Goal: Transaction & Acquisition: Purchase product/service

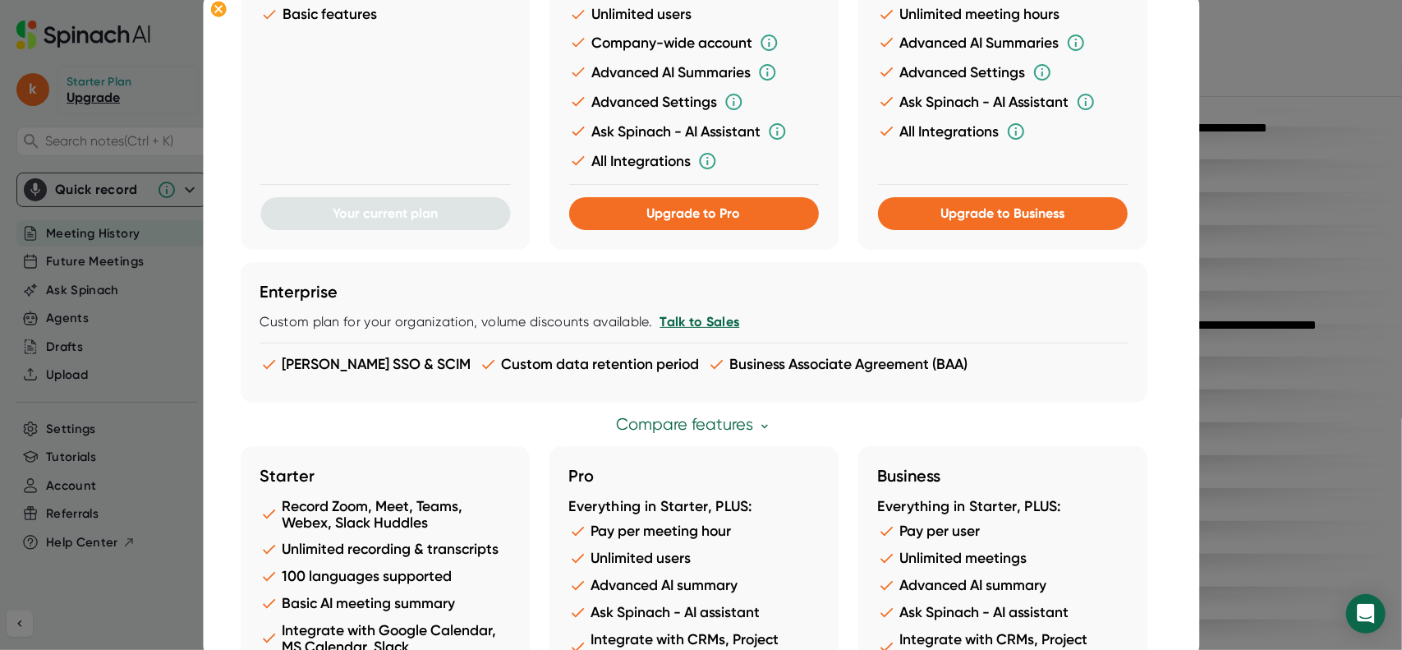
scroll to position [468, 0]
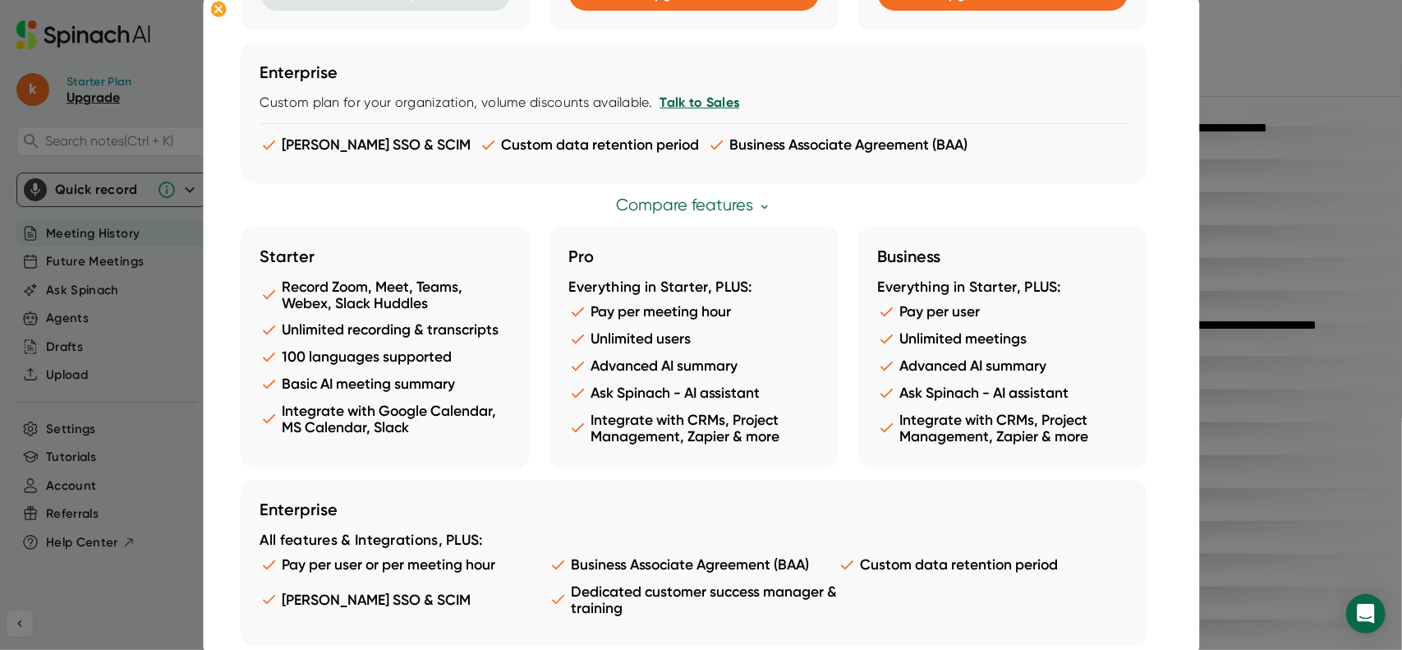
click at [396, 333] on li "Unlimited recording & transcripts" at bounding box center [385, 329] width 250 height 17
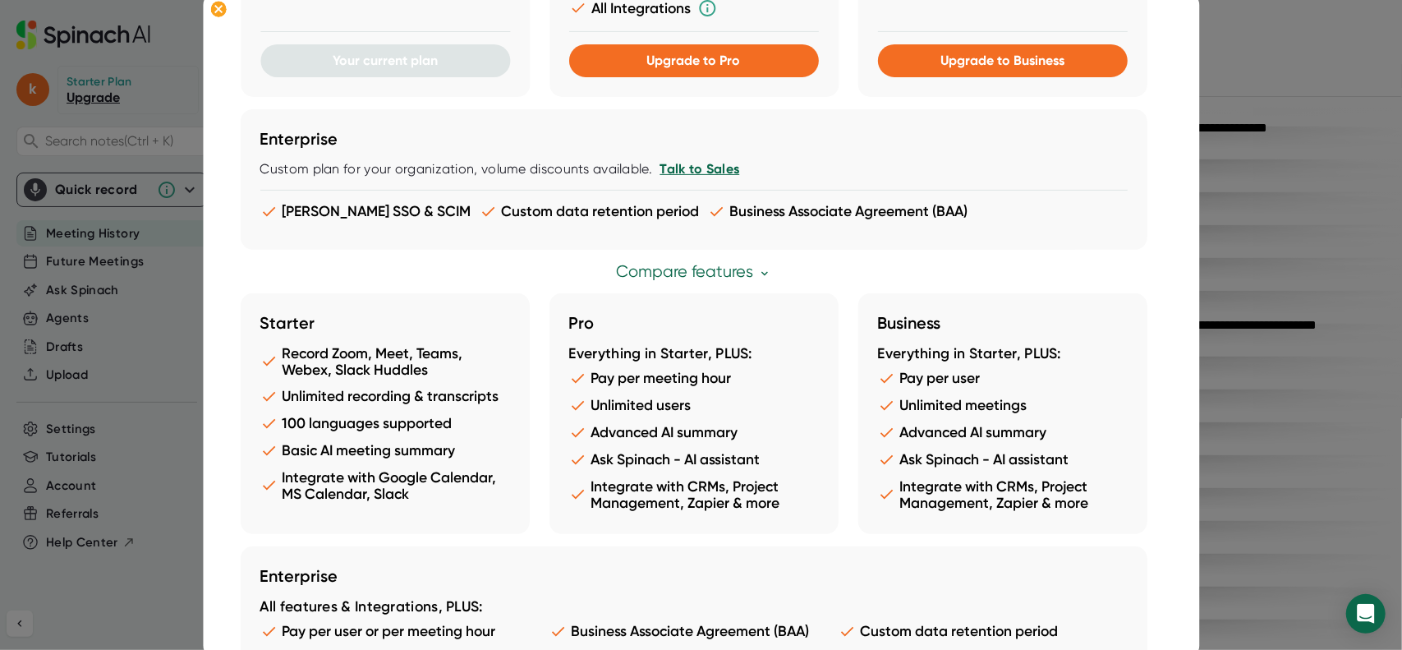
scroll to position [0, 0]
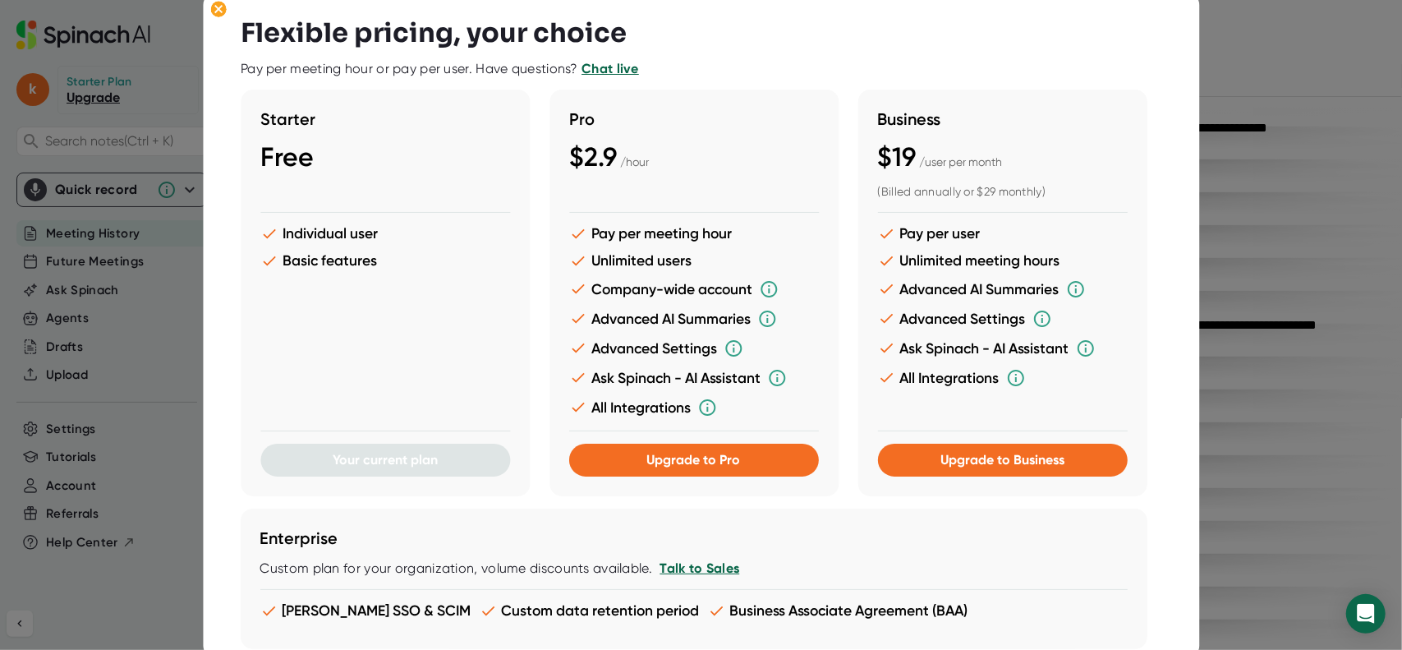
click at [1328, 80] on div at bounding box center [701, 325] width 1402 height 650
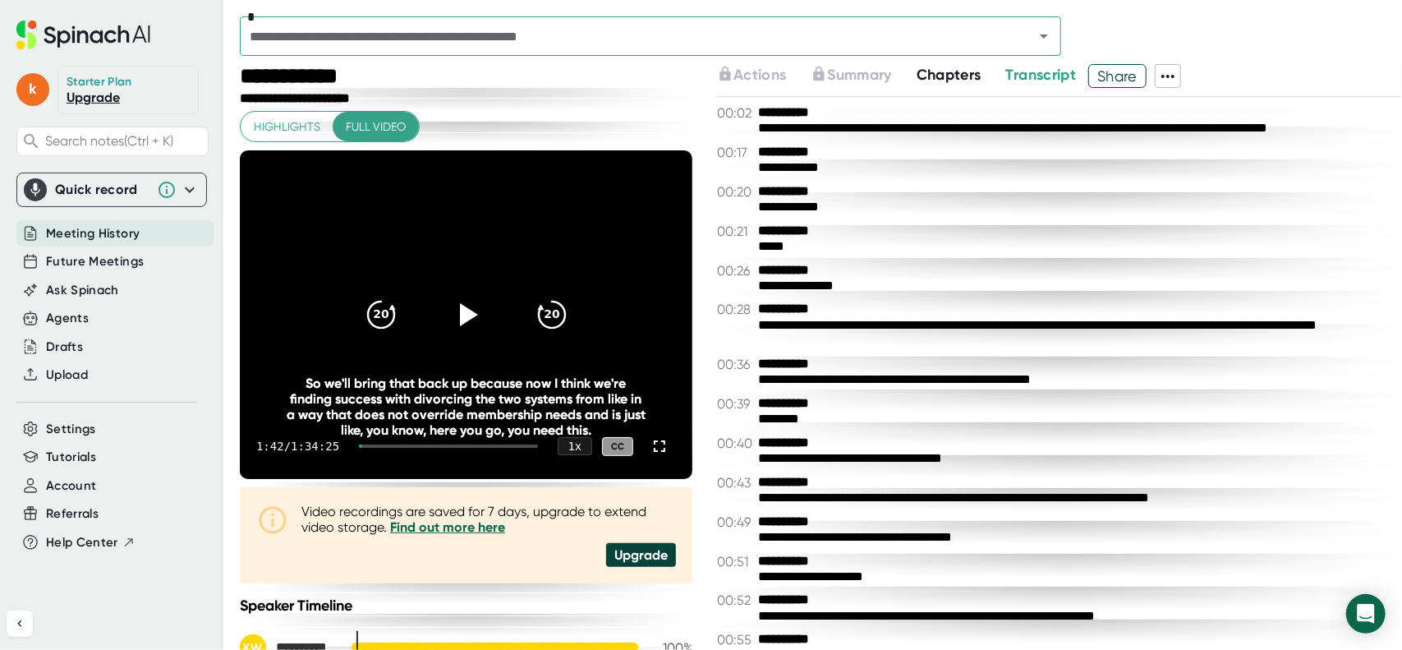
click at [1023, 182] on div "**********" at bounding box center [1059, 373] width 685 height 552
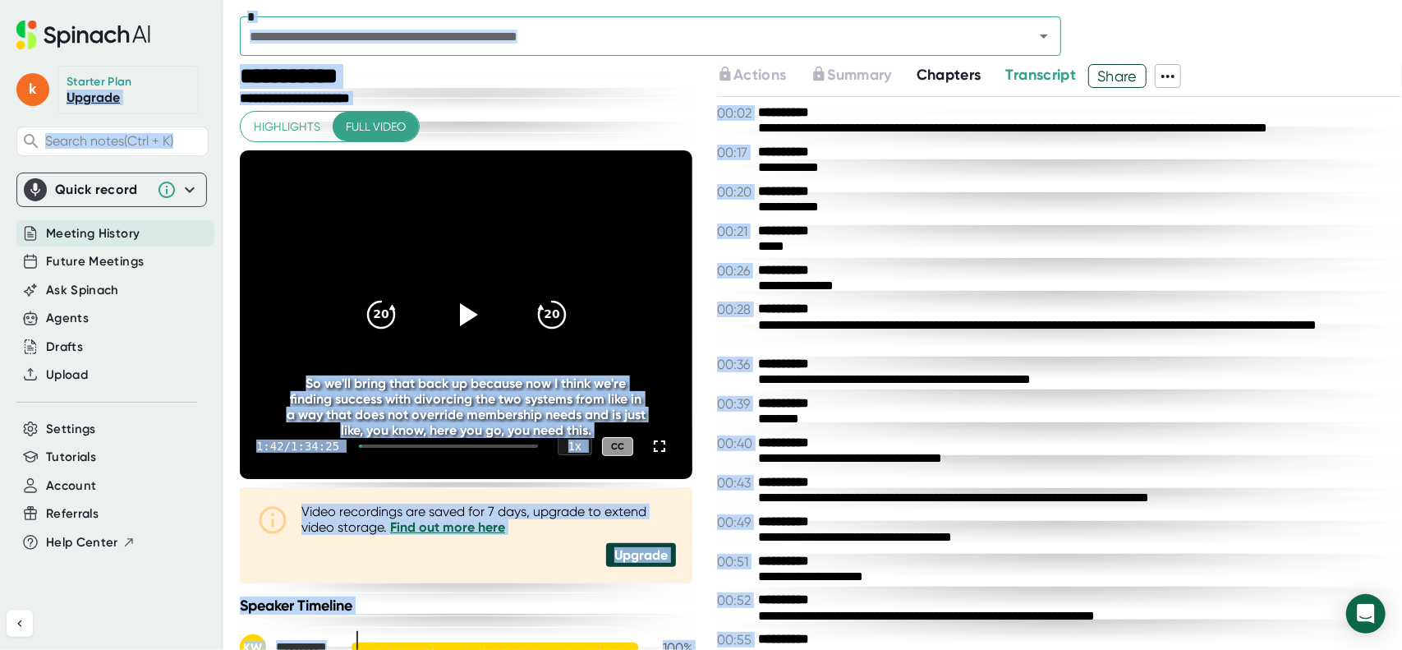
click at [1023, 182] on div "**********" at bounding box center [1059, 373] width 685 height 552
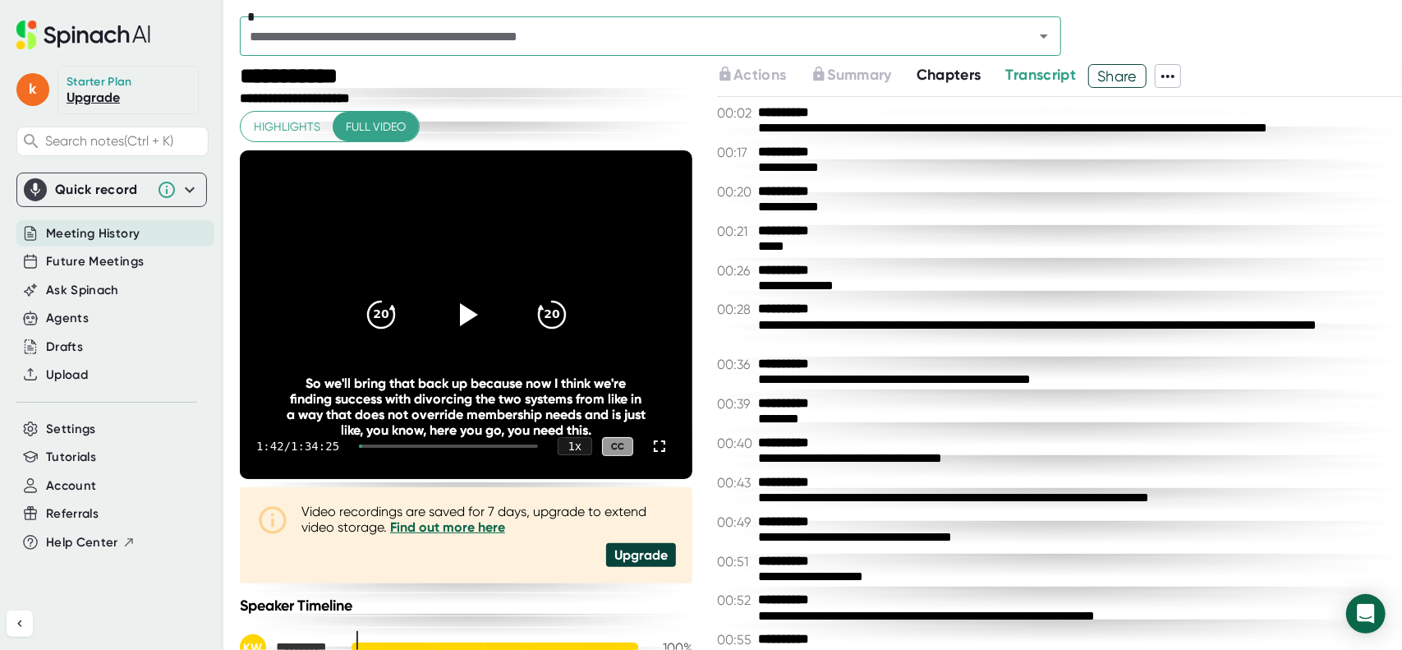
drag, startPoint x: 779, startPoint y: 208, endPoint x: 1239, endPoint y: 213, distance: 460.0
click at [879, 217] on div "**********" at bounding box center [1059, 373] width 685 height 552
click at [966, 67] on span "Chapters" at bounding box center [949, 75] width 65 height 18
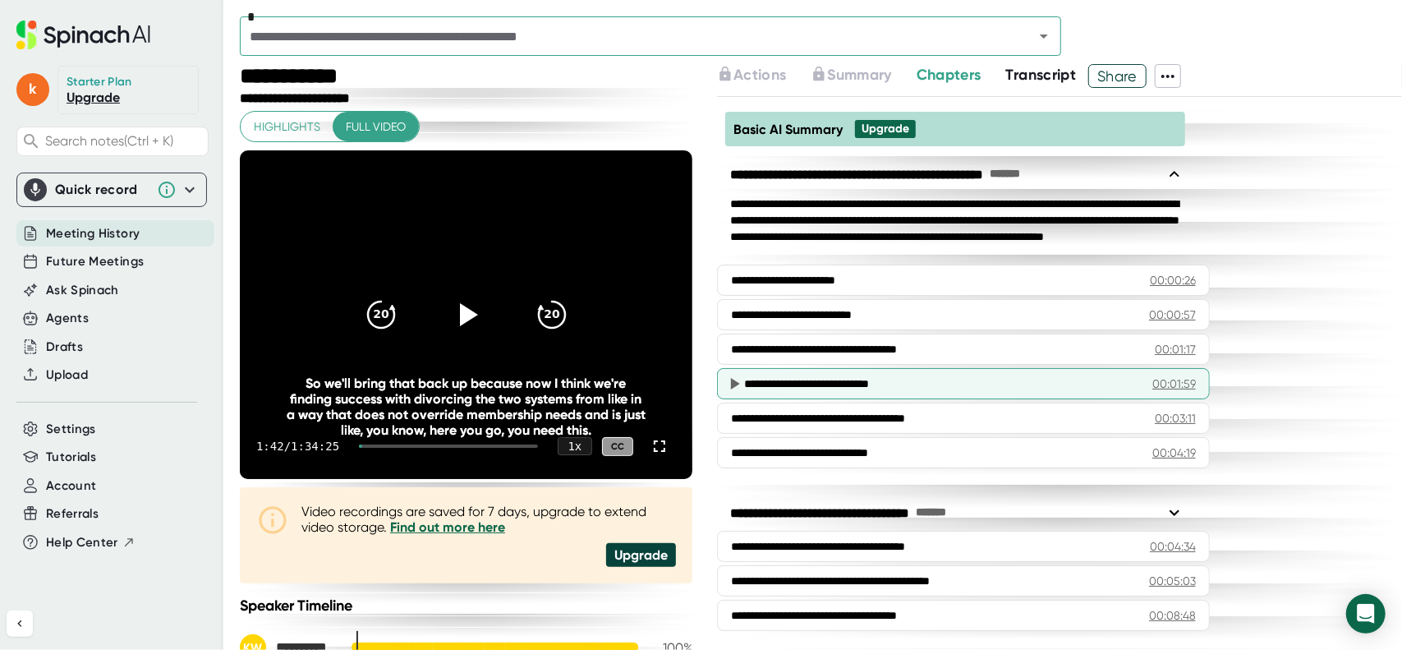
scroll to position [493, 0]
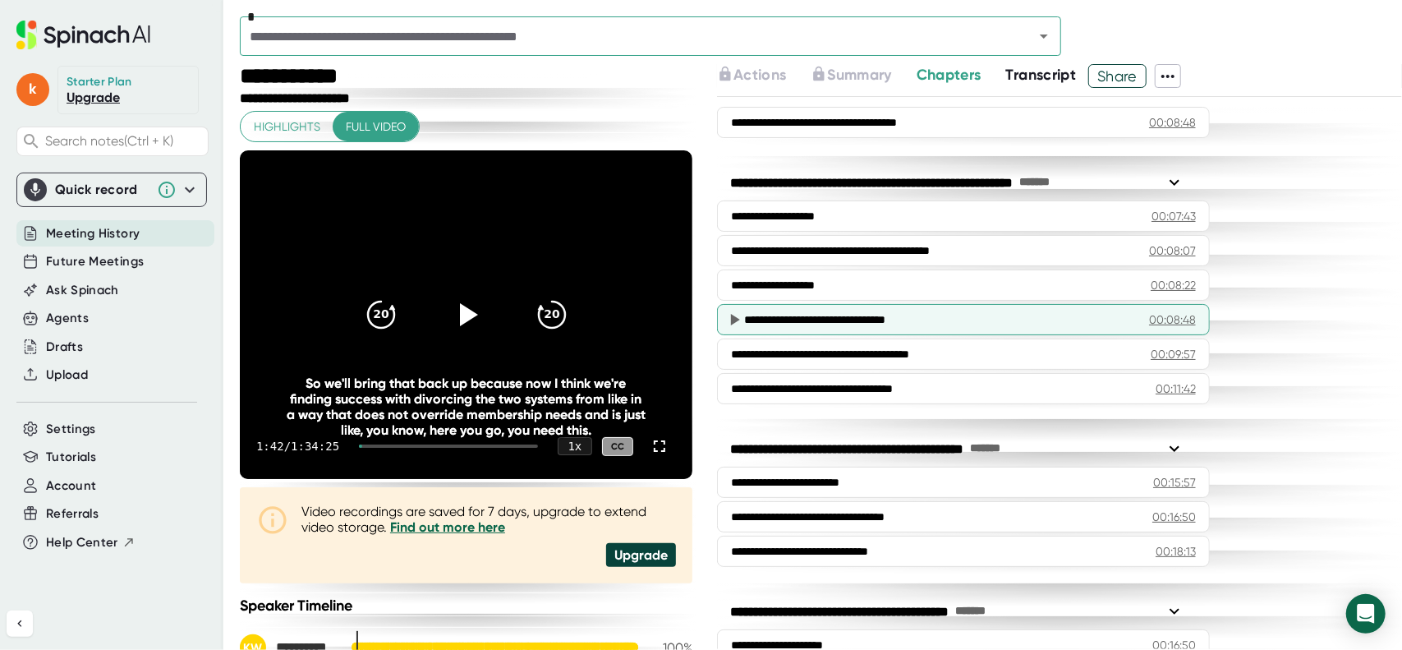
click at [736, 310] on icon at bounding box center [734, 320] width 20 height 20
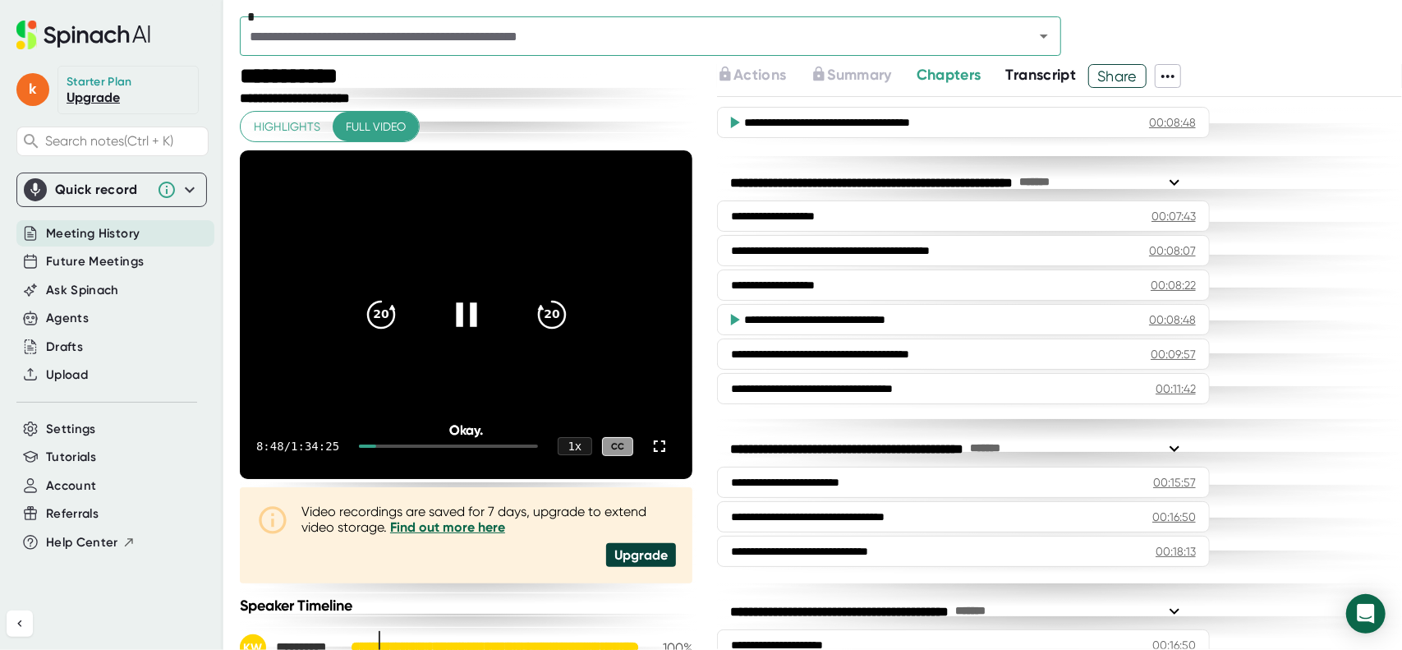
click at [465, 311] on icon at bounding box center [466, 315] width 21 height 24
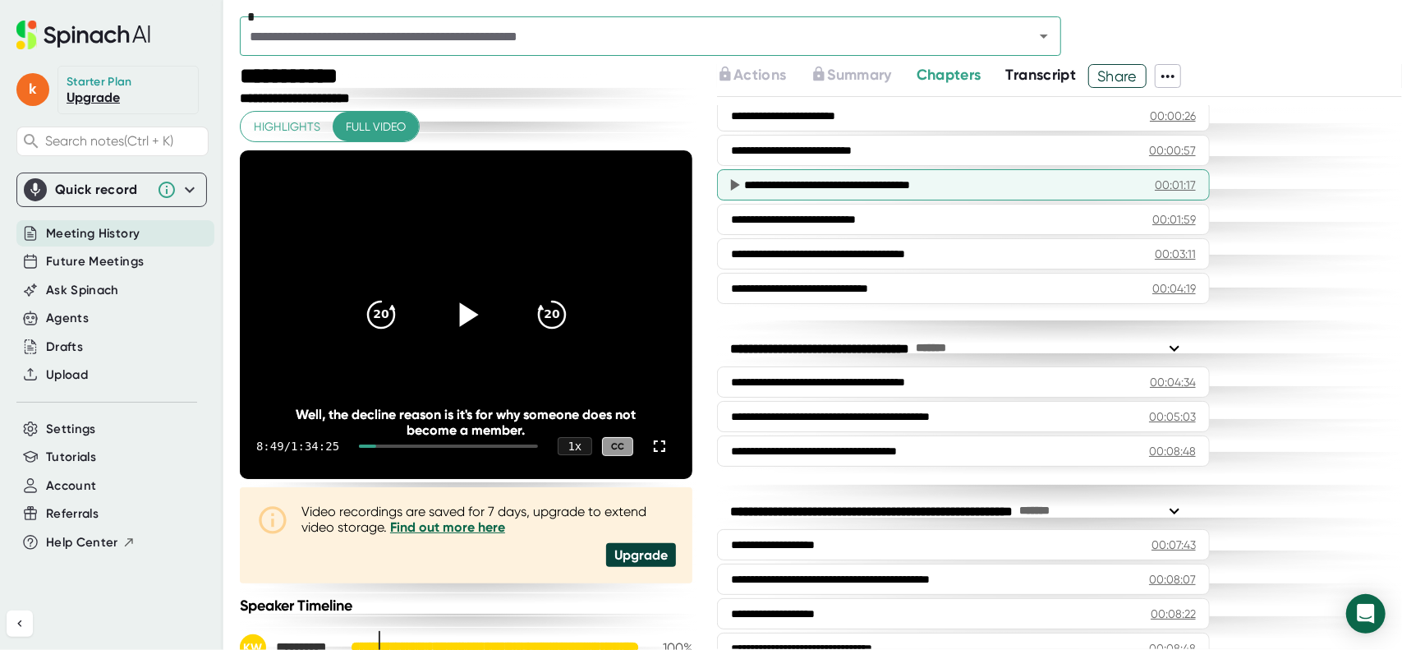
scroll to position [0, 0]
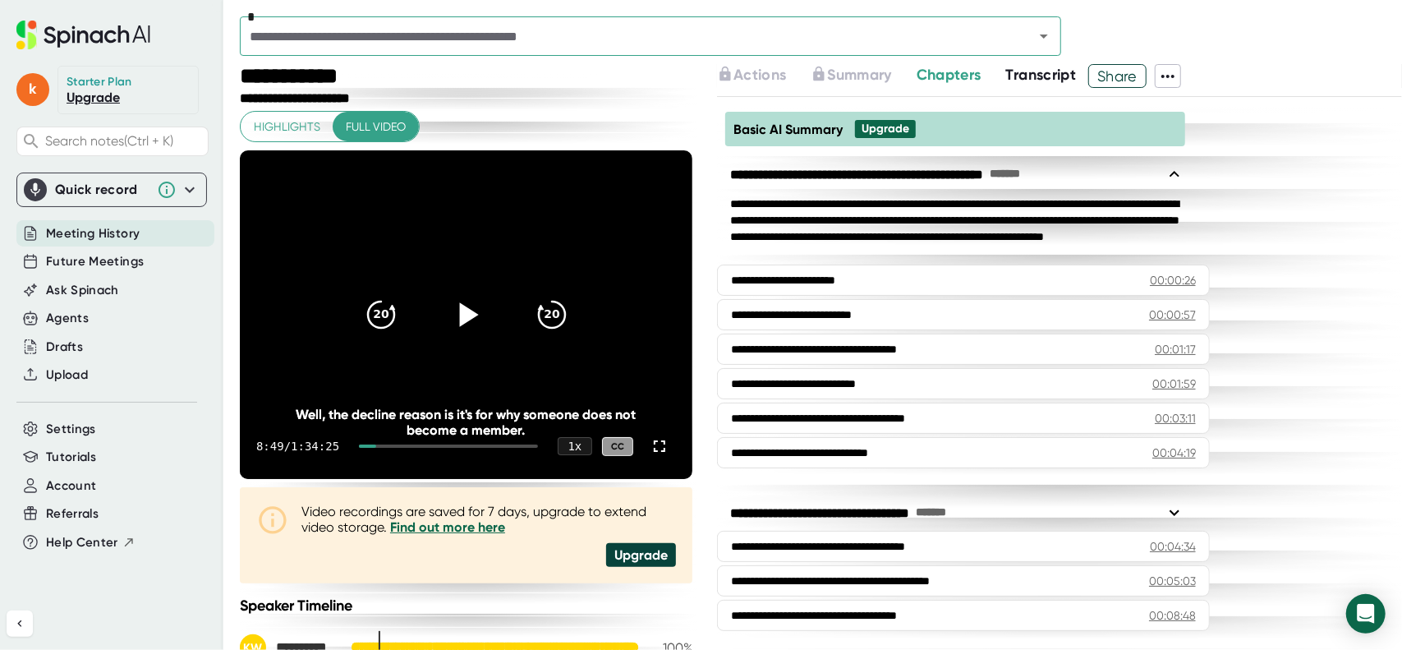
click at [1064, 81] on span "Transcript" at bounding box center [1041, 75] width 71 height 18
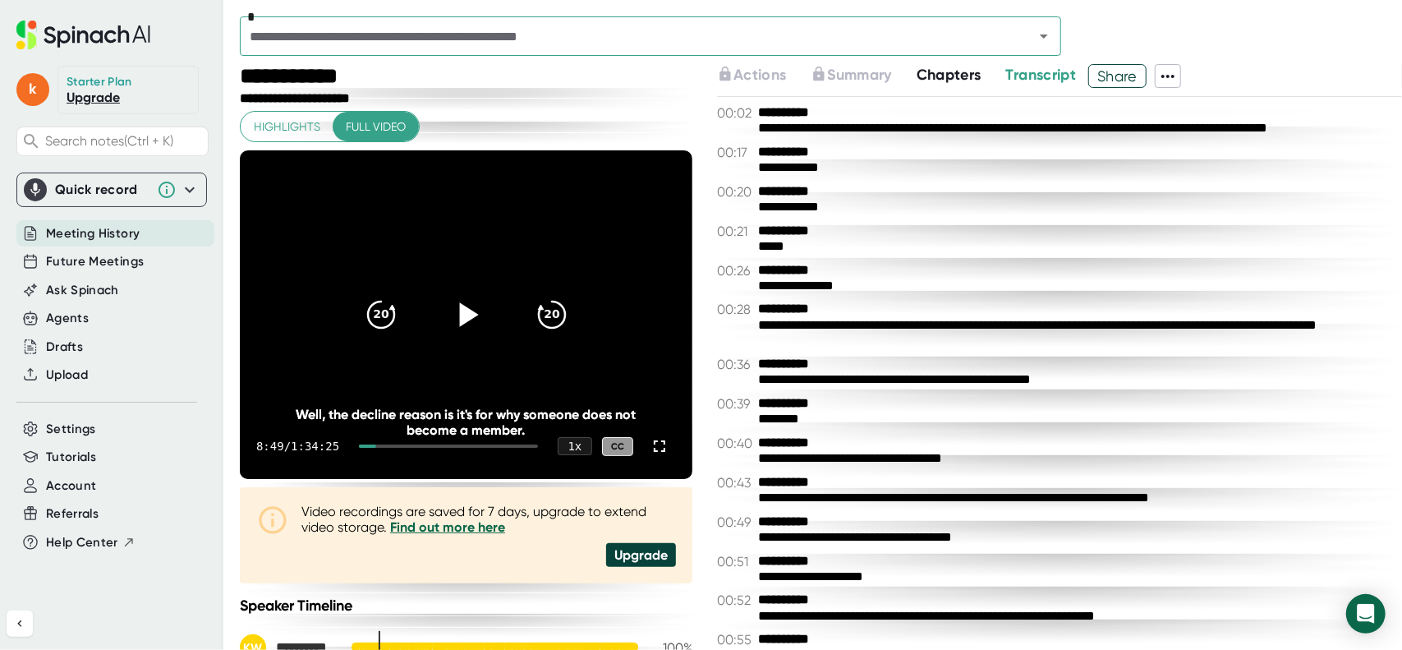
click at [95, 96] on link "Upgrade" at bounding box center [93, 98] width 53 height 16
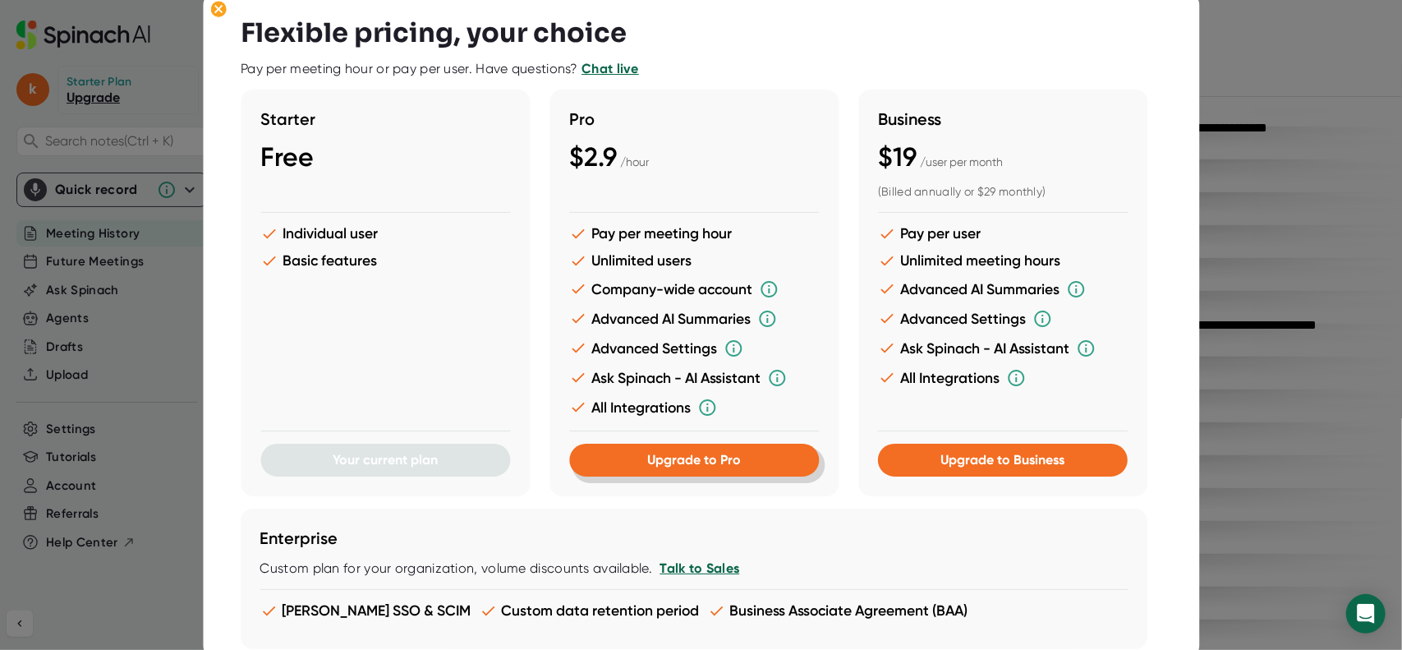
click at [695, 467] on span "Upgrade to Pro" at bounding box center [694, 460] width 94 height 16
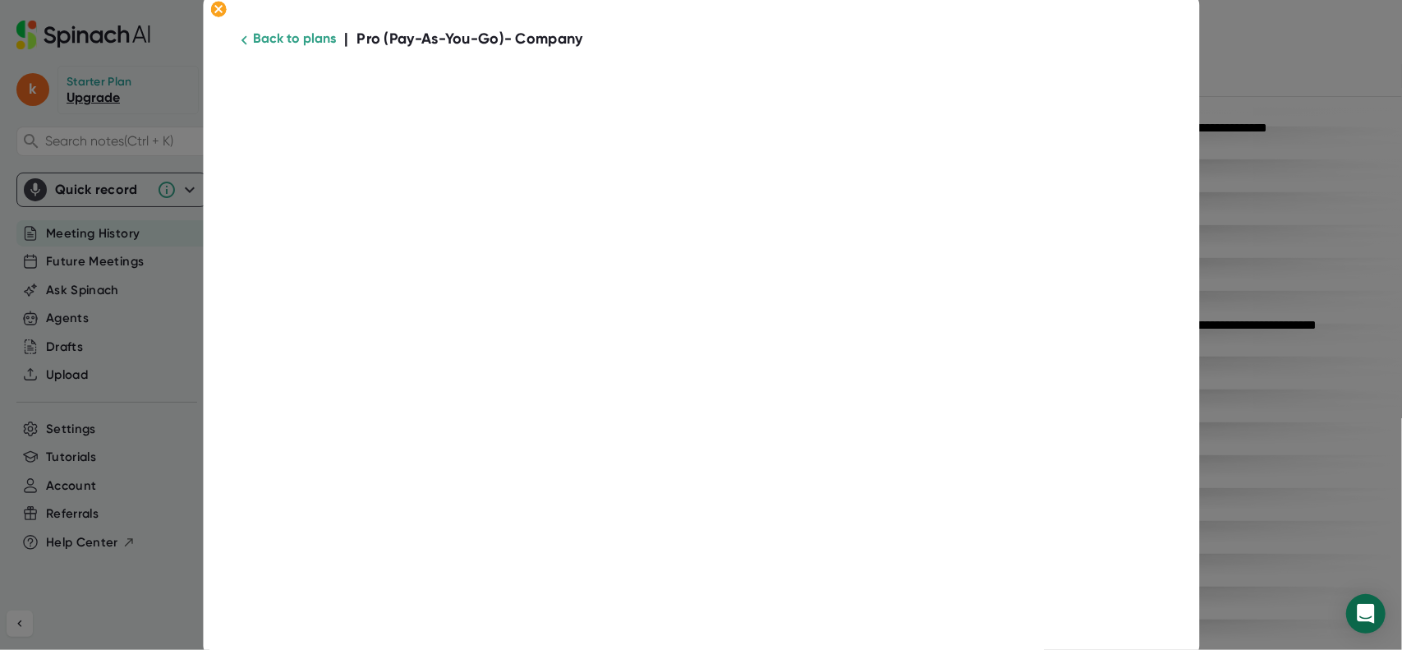
click at [283, 39] on link "Back to plans" at bounding box center [294, 38] width 83 height 16
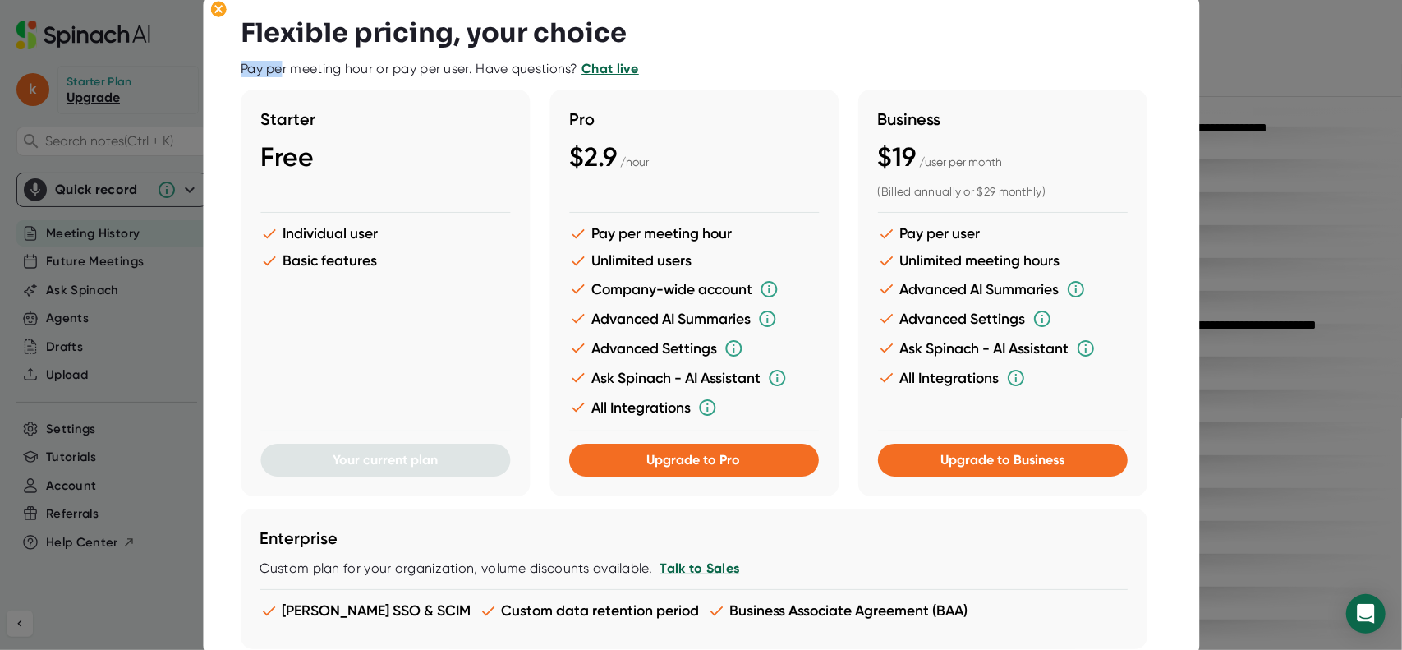
drag, startPoint x: 286, startPoint y: 68, endPoint x: 1120, endPoint y: 68, distance: 833.7
click at [945, 67] on div "Flexible pricing, your choice Pay per meeting hour or pay per user. Have questi…" at bounding box center [701, 570] width 921 height 1106
click at [1120, 67] on div "Flexible pricing, your choice Pay per meeting hour or pay per user. Have questi…" at bounding box center [701, 570] width 921 height 1106
click at [1115, 68] on div "Flexible pricing, your choice Pay per meeting hour or pay per user. Have questi…" at bounding box center [701, 570] width 921 height 1106
click at [1043, 462] on span "Upgrade to Business" at bounding box center [1003, 460] width 124 height 16
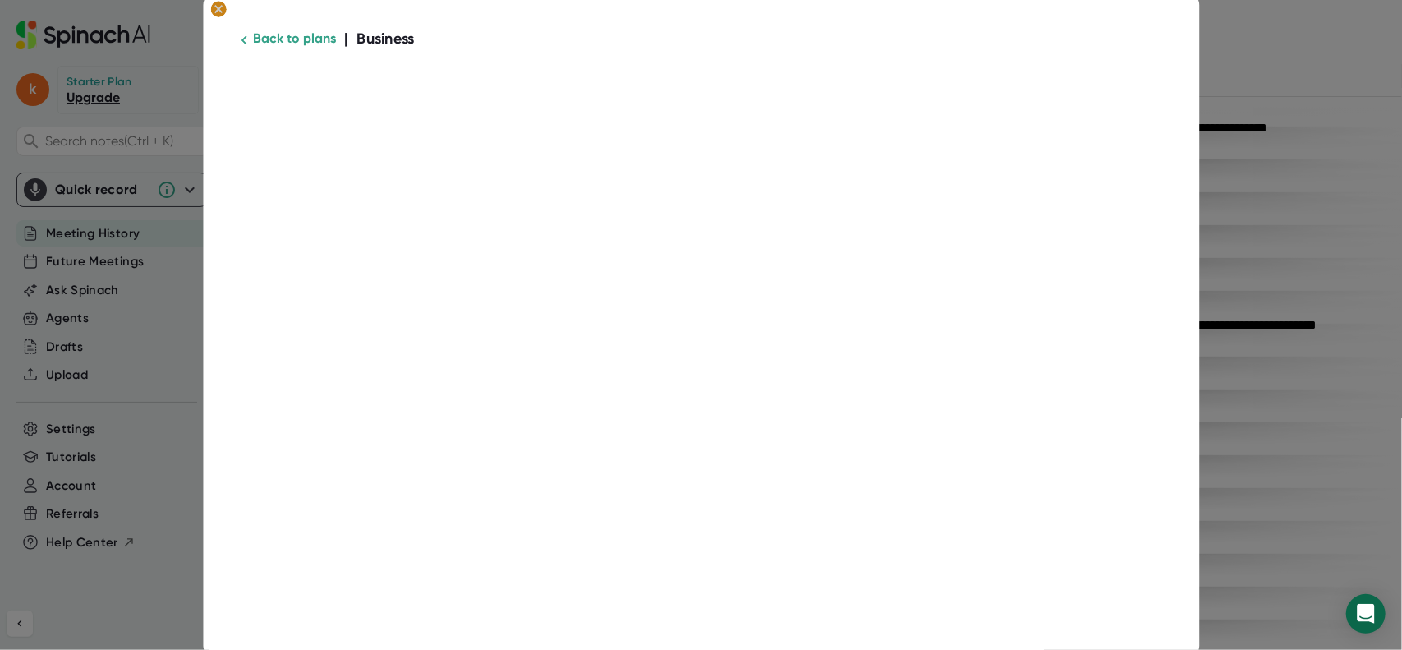
click at [218, 7] on icon at bounding box center [217, 8] width 7 height 7
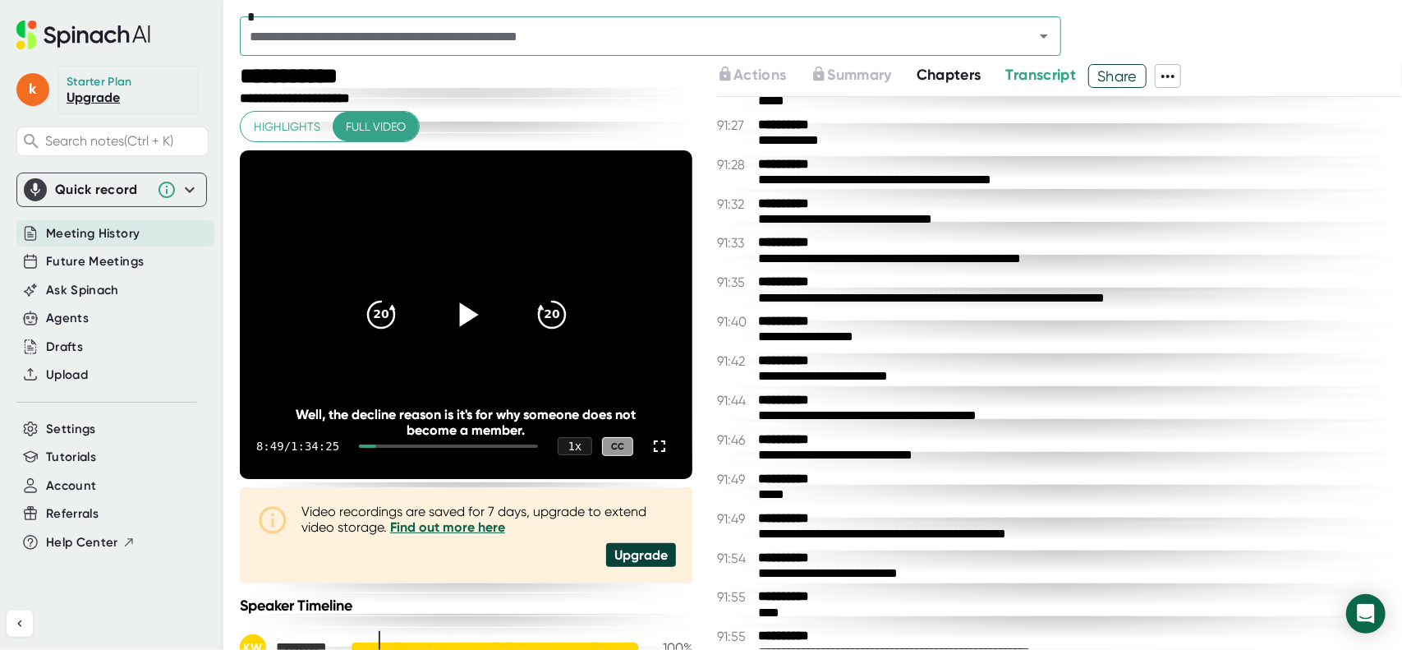
scroll to position [84401, 0]
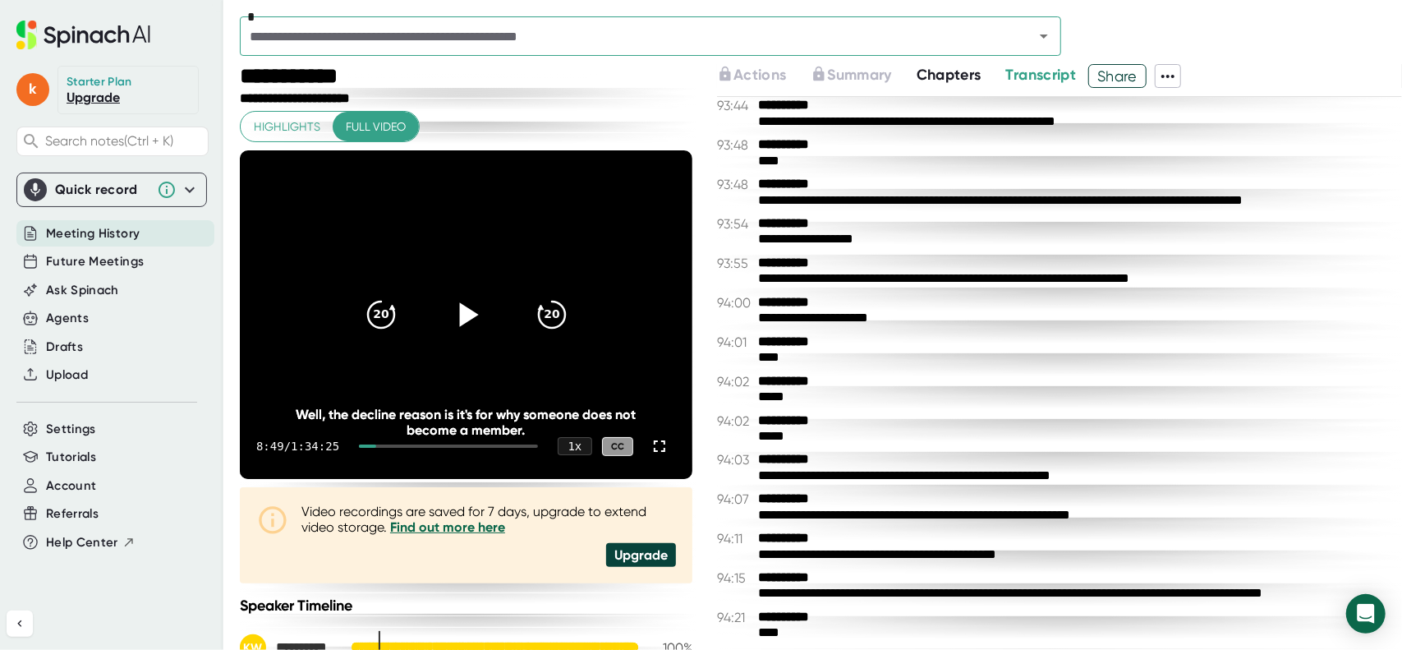
drag, startPoint x: 966, startPoint y: 631, endPoint x: 801, endPoint y: 265, distance: 401.1
click at [801, 265] on div "**********" at bounding box center [1059, 373] width 685 height 552
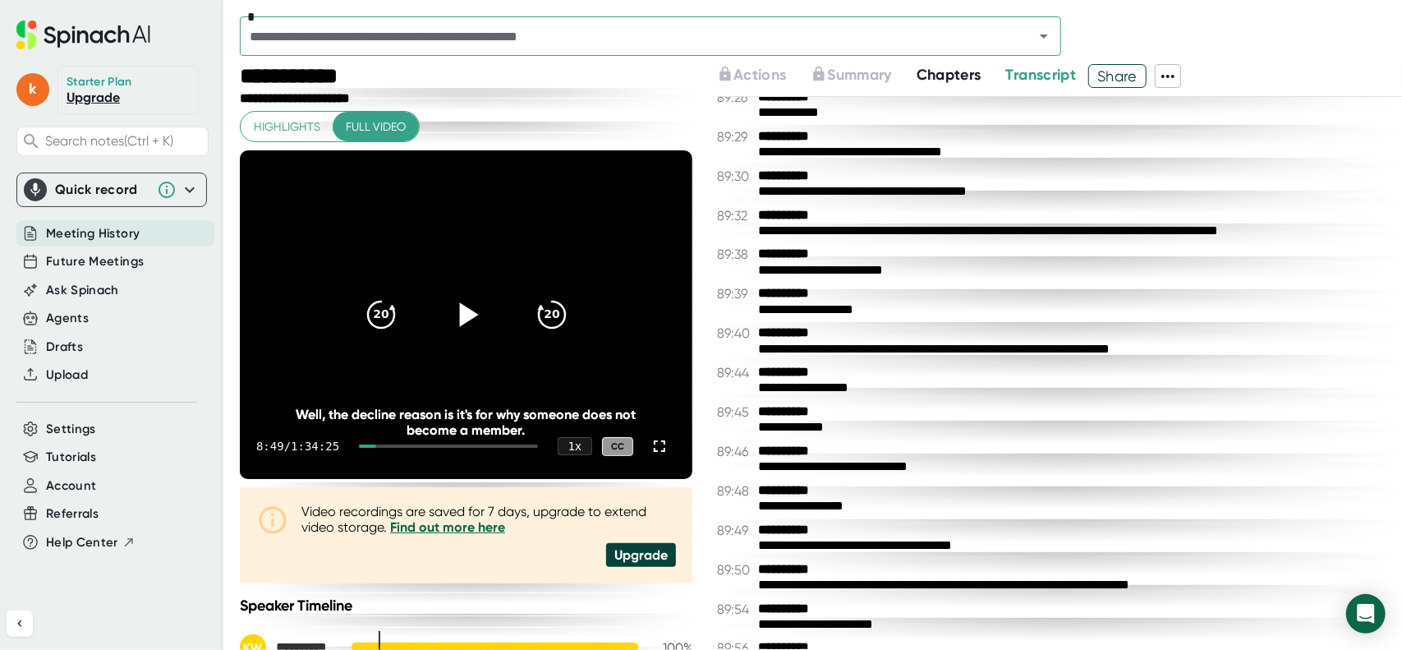
scroll to position [80294, 0]
